Goal: Information Seeking & Learning: Learn about a topic

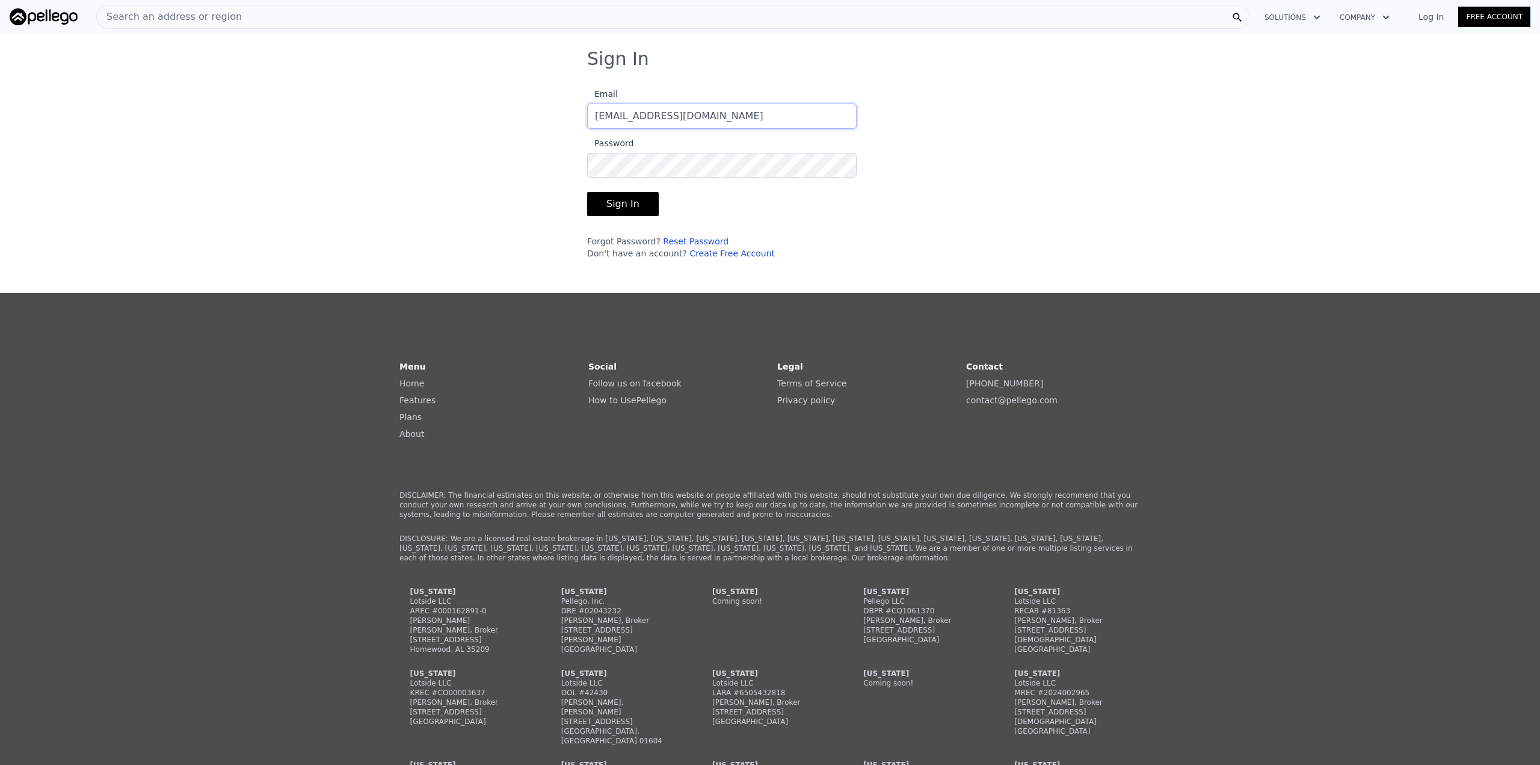
click at [670, 116] on input "rebv91823@gmaill.com" at bounding box center [722, 115] width 270 height 25
type input "[EMAIL_ADDRESS][DOMAIN_NAME]"
click at [587, 192] on button "Sign In" at bounding box center [623, 204] width 72 height 24
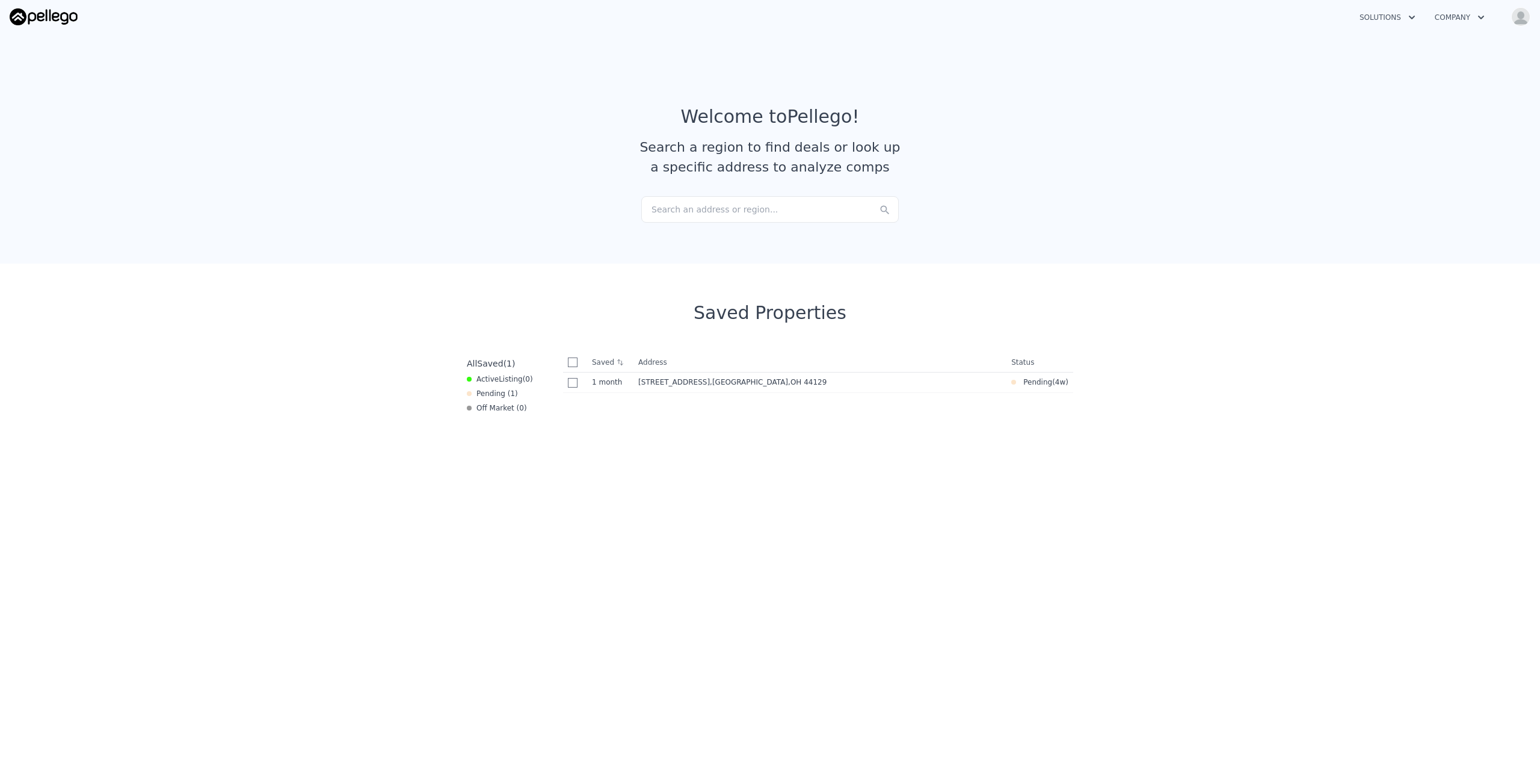
click at [1402, 18] on button "Solutions" at bounding box center [1387, 18] width 75 height 22
click at [1452, 13] on button "Company" at bounding box center [1459, 18] width 69 height 22
click at [1399, 16] on button "Solutions" at bounding box center [1387, 18] width 75 height 22
click at [1403, 69] on link "Buyer Solutions" at bounding box center [1417, 68] width 135 height 22
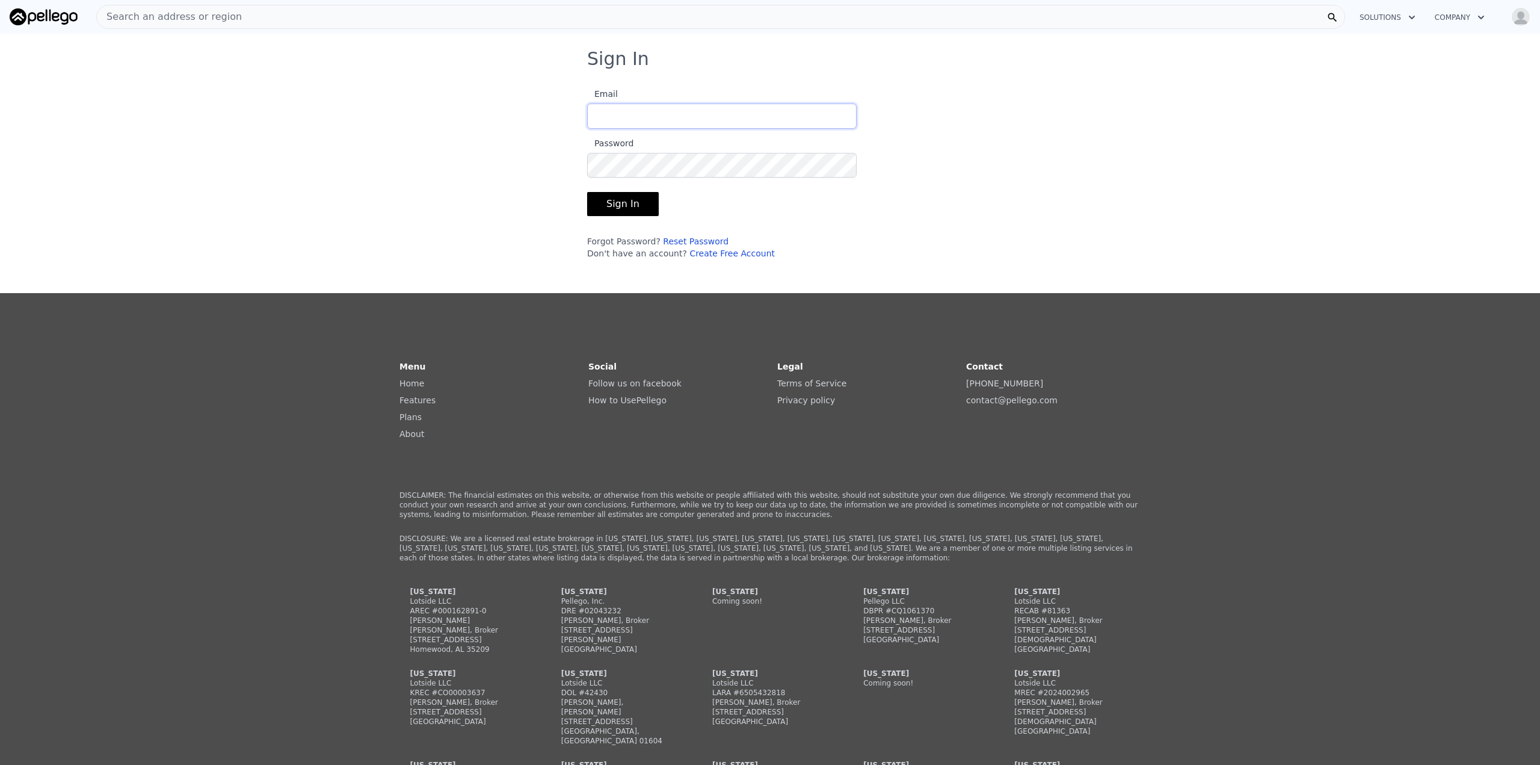
click at [706, 111] on input "Email" at bounding box center [722, 115] width 270 height 25
type input "[EMAIL_ADDRESS][DOMAIN_NAME]"
click at [587, 192] on button "Sign In" at bounding box center [623, 204] width 72 height 24
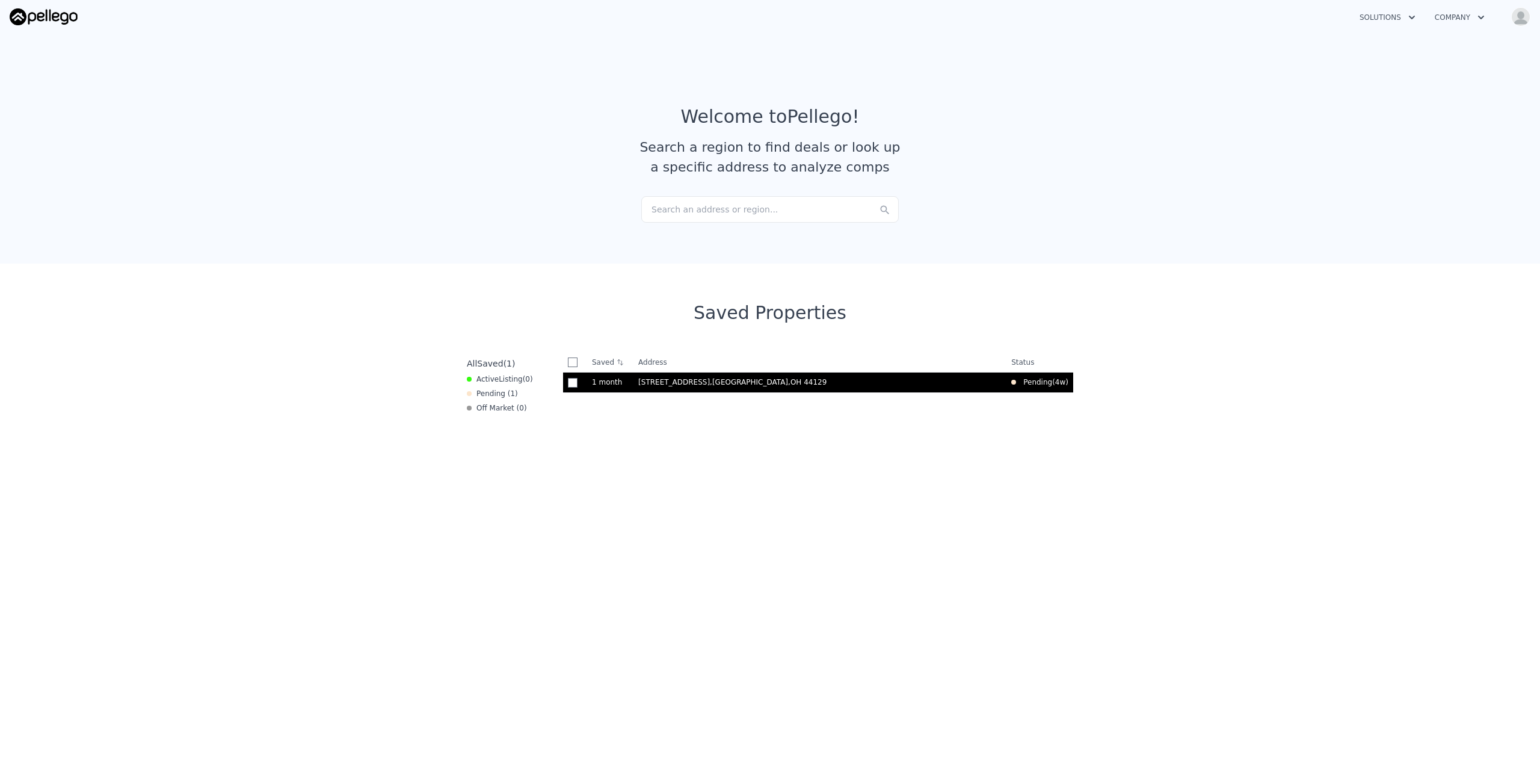
click at [788, 383] on span ", OH 44129" at bounding box center [807, 382] width 39 height 8
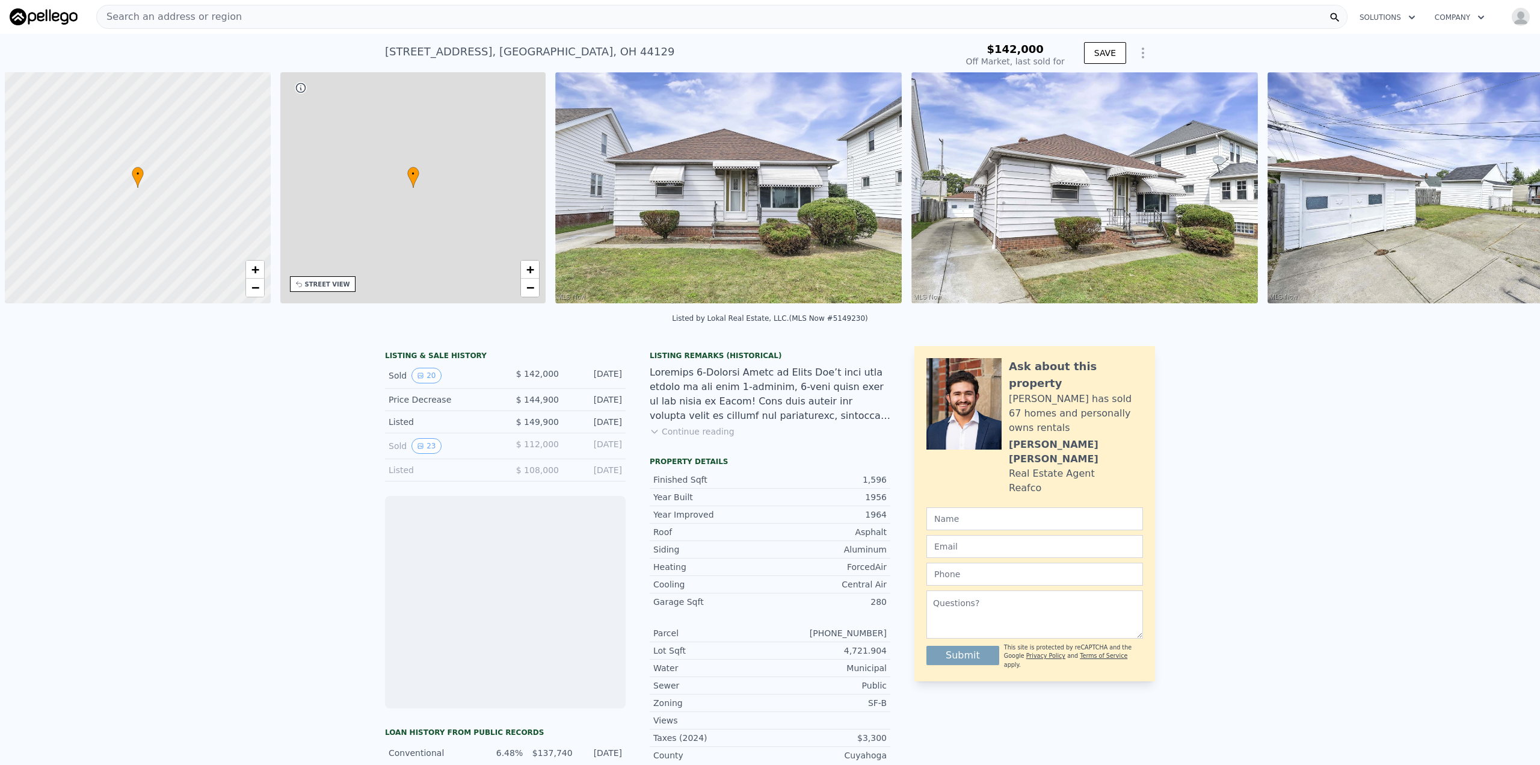
scroll to position [0, 5]
